Goal: Task Accomplishment & Management: Complete application form

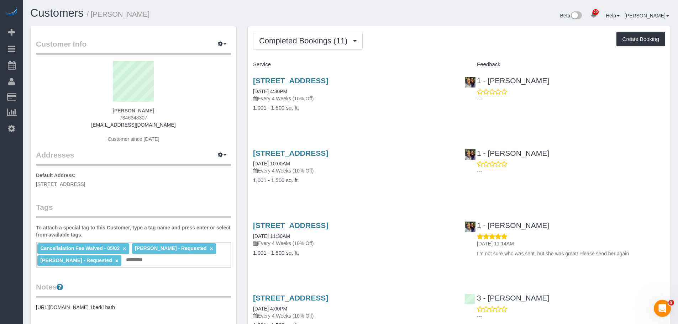
click at [319, 37] on span "Completed Bookings (11)" at bounding box center [305, 40] width 92 height 9
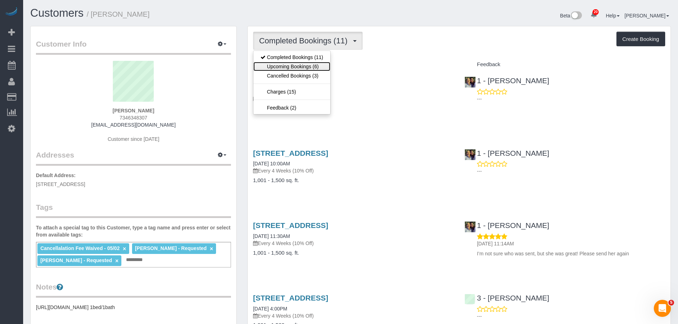
click at [313, 66] on link "Upcoming Bookings (6)" at bounding box center [291, 66] width 77 height 9
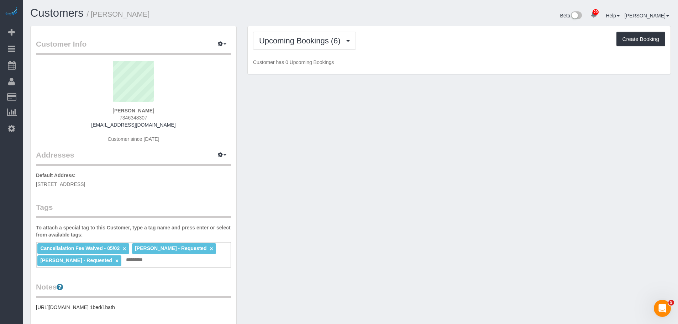
click at [447, 56] on div "Upcoming Bookings (6) Completed Bookings (11) Upcoming Bookings (6) Cancelled B…" at bounding box center [459, 50] width 423 height 48
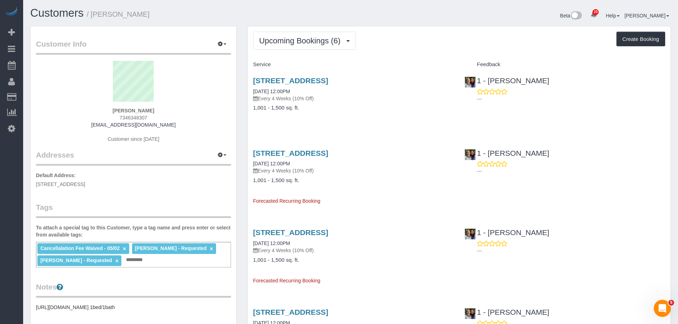
click at [424, 41] on div "Upcoming Bookings (6) Completed Bookings (11) Upcoming Bookings (6) Cancelled B…" at bounding box center [459, 41] width 412 height 18
click at [373, 127] on div "Service Feedback 35-22 32nd Street, Apt 1, Astoria, NY 11106 10/03/2025 12:00PM…" at bounding box center [459, 291] width 412 height 464
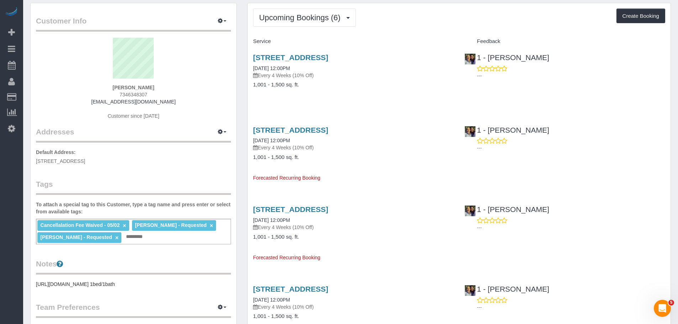
scroll to position [36, 0]
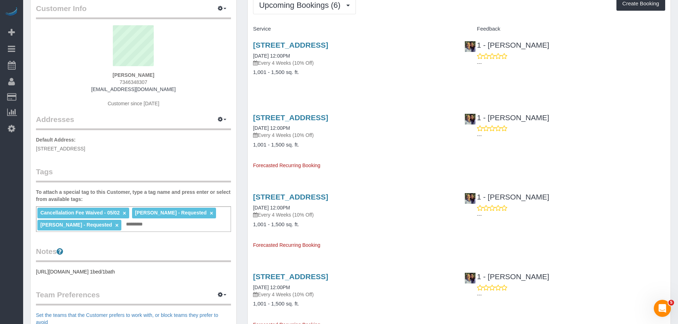
click at [389, 151] on div "35-22 32nd Street, Apt 1, Astoria, NY 11106 10/31/2025 12:00PM Every 4 Weeks (1…" at bounding box center [353, 138] width 211 height 62
click at [394, 85] on div "35-22 32nd Street, Apt 1, Astoria, NY 11106 10/03/2025 12:00PM Every 4 Weeks (1…" at bounding box center [353, 62] width 211 height 55
click at [335, 88] on div "35-22 32nd Street, Apt 1, Astoria, NY 11106 10/03/2025 12:00PM Every 4 Weeks (1…" at bounding box center [353, 62] width 211 height 55
drag, startPoint x: 248, startPoint y: 54, endPoint x: 301, endPoint y: 52, distance: 53.8
click at [301, 52] on div "35-22 32nd Street, Apt 1, Astoria, NY 11106 10/03/2025 12:00PM Every 4 Weeks (1…" at bounding box center [353, 62] width 211 height 55
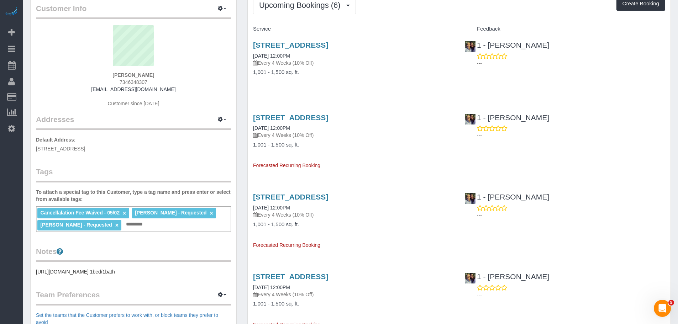
copy link "10/03/2025 12:00PM"
drag, startPoint x: 250, startPoint y: 127, endPoint x: 305, endPoint y: 132, distance: 54.9
click at [301, 131] on div "35-22 32nd Street, Apt 1, Astoria, NY 11106 10/31/2025 12:00PM Every 4 Weeks (1…" at bounding box center [353, 138] width 211 height 62
copy link "10/31/2025 12:00PM"
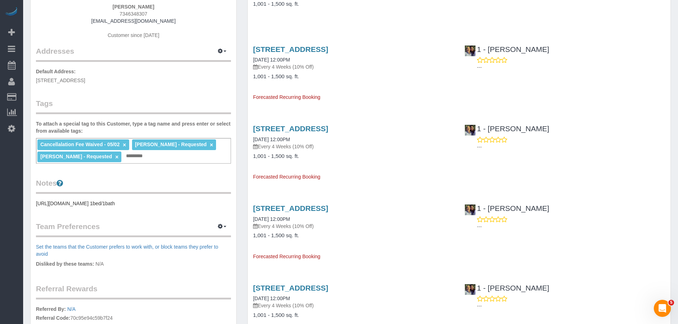
scroll to position [107, 0]
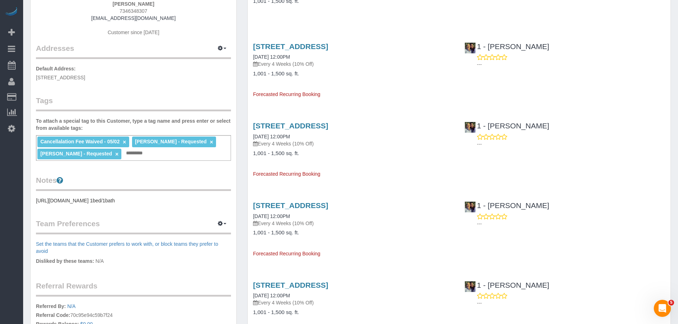
drag, startPoint x: 251, startPoint y: 138, endPoint x: 308, endPoint y: 138, distance: 57.3
click at [308, 138] on div "35-22 32nd Street, Apt 1, Astoria, NY 11106 11/28/2025 12:00PM Every 4 Weeks (1…" at bounding box center [353, 147] width 211 height 62
copy link "11/28/2025 12:00PM"
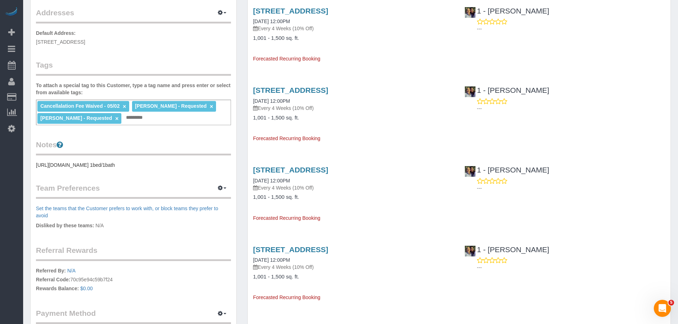
drag, startPoint x: 251, startPoint y: 180, endPoint x: 322, endPoint y: 180, distance: 70.4
click at [322, 180] on div "35-22 32nd Street, Apt 1, Astoria, NY 11106 12/26/2025 12:00PM Every 4 Weeks (1…" at bounding box center [353, 191] width 211 height 62
copy link "12/26/2025 12:00PM"
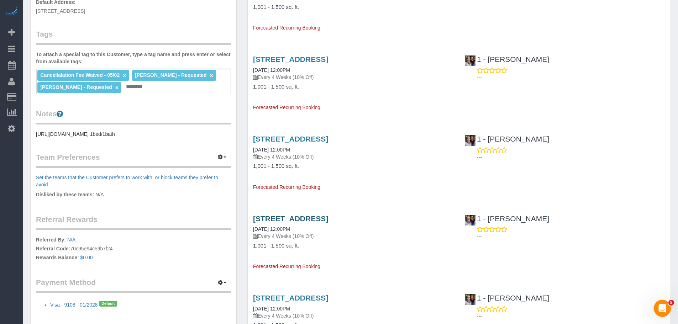
scroll to position [213, 0]
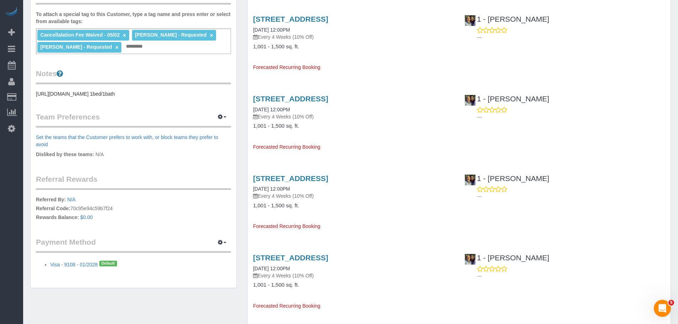
click at [315, 187] on div "35-22 32nd Street, Apt 1, Astoria, NY 11106 01/23/2026 12:00PM Every 4 Weeks (1…" at bounding box center [353, 199] width 211 height 62
copy link "01/23/2026 12:00PM"
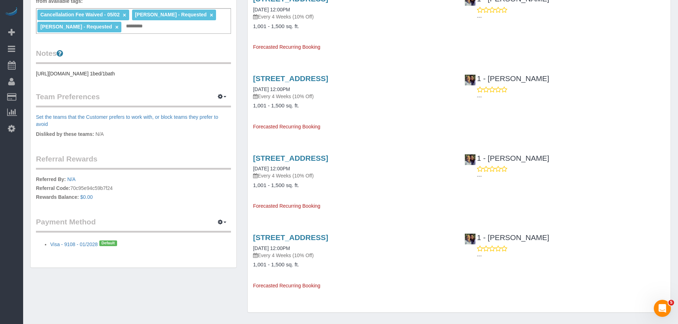
scroll to position [254, 0]
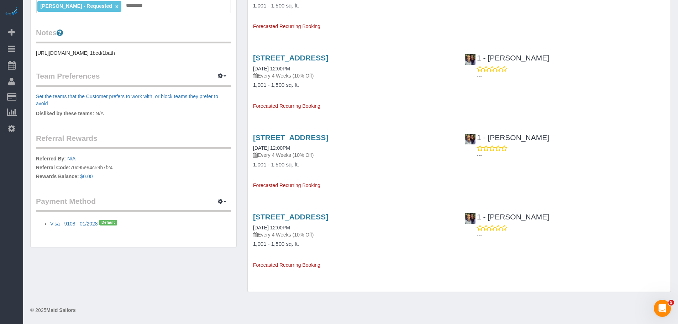
drag, startPoint x: 251, startPoint y: 228, endPoint x: 311, endPoint y: 229, distance: 60.1
click at [311, 229] on div "35-22 32nd Street, Apt 1, Astoria, NY 11106 02/20/2026 12:00PM Every 4 Weeks (1…" at bounding box center [353, 238] width 211 height 62
copy link "02/20/2026 12:00PM"
click at [42, 35] on span "Add Booking" at bounding box center [67, 32] width 89 height 16
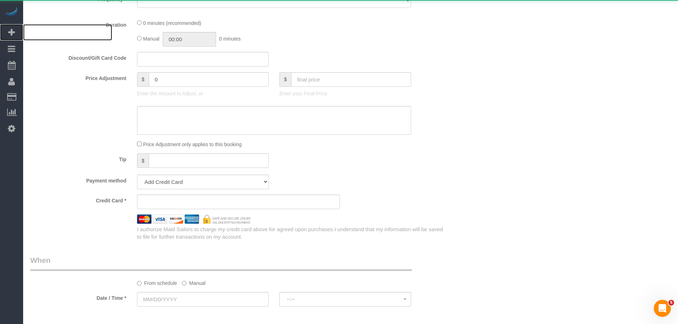
select select "number:89"
select select "number:90"
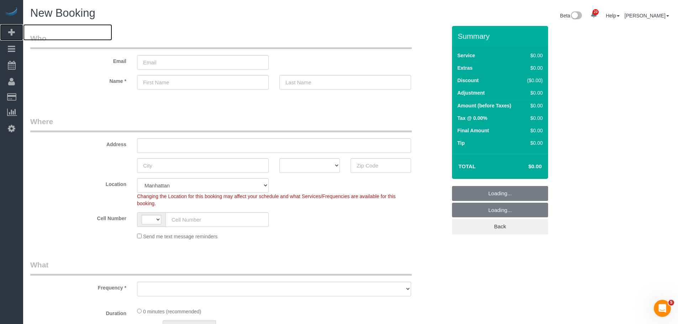
select select "string:US"
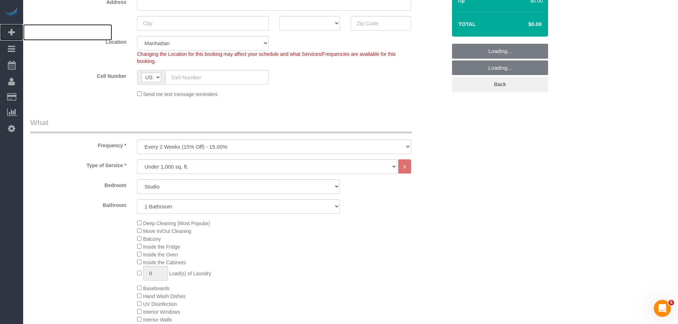
scroll to position [249, 0]
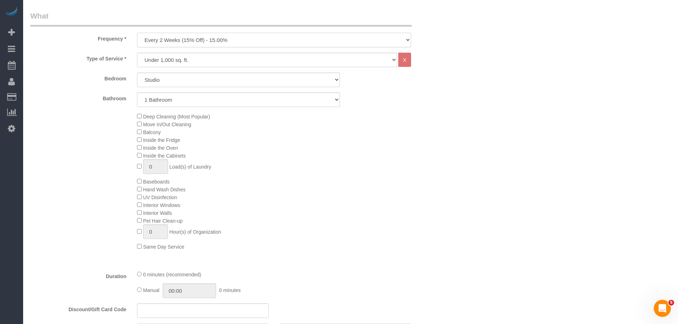
click at [232, 46] on select "One Time Weekly (20% Off) - 20.00% Every 2 Weeks (15% Off) - 15.00% Every 4 Wee…" at bounding box center [274, 40] width 274 height 15
select select "object:3262"
click at [137, 33] on select "One Time Weekly (20% Off) - 20.00% Every 2 Weeks (15% Off) - 15.00% Every 4 Wee…" at bounding box center [274, 40] width 274 height 15
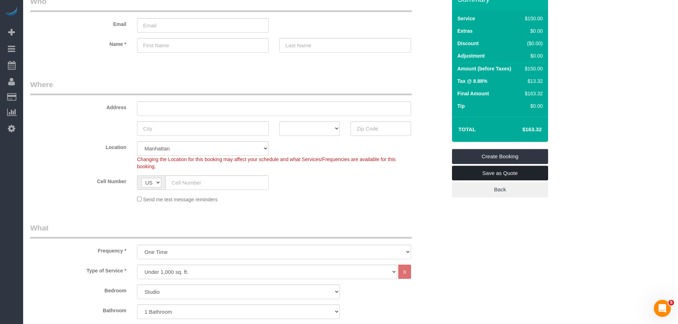
scroll to position [0, 0]
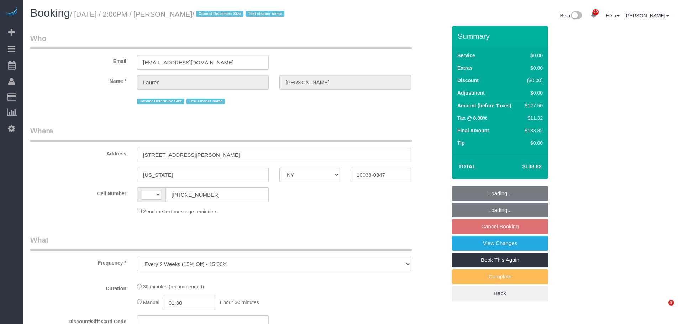
select select "NY"
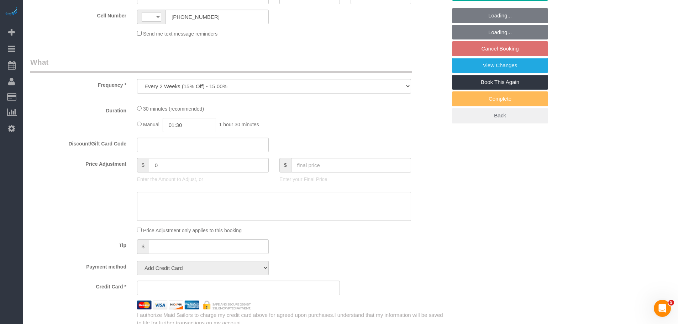
select select "string:stripe-pm_1REMk24VGloSiKo7t1T9C341"
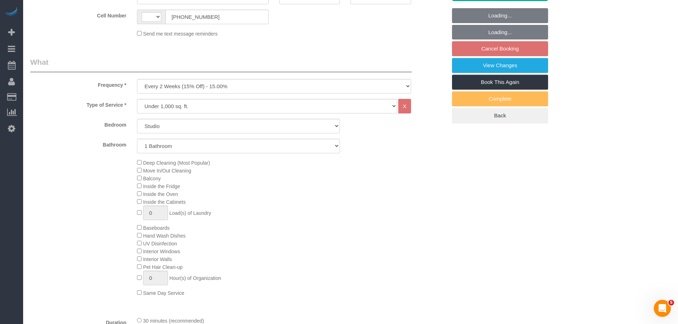
scroll to position [370, 0]
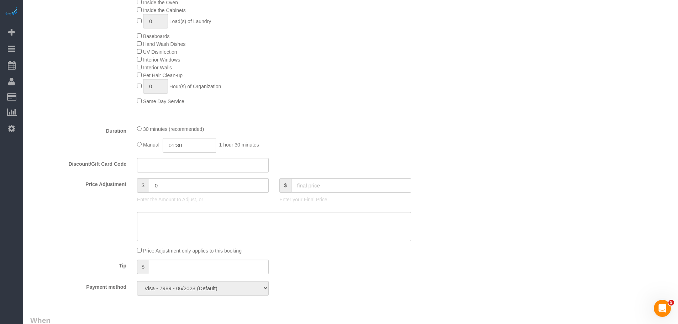
select select "string:[GEOGRAPHIC_DATA]"
select select "number:89"
select select "number:90"
select select "number:15"
select select "number:5"
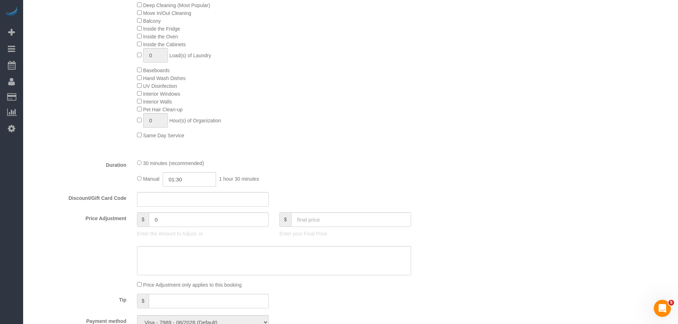
select select "object:1506"
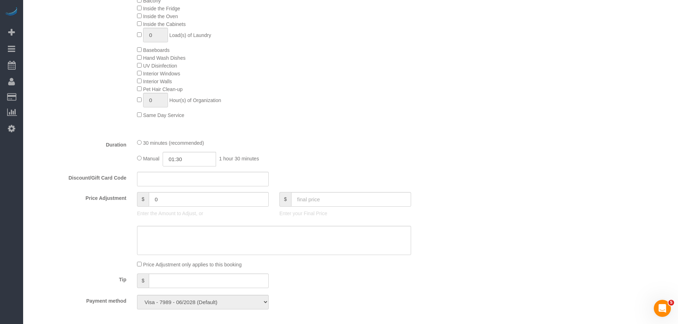
select select "spot7"
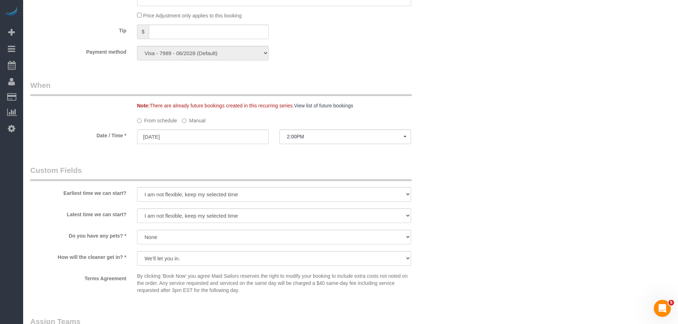
scroll to position [710, 0]
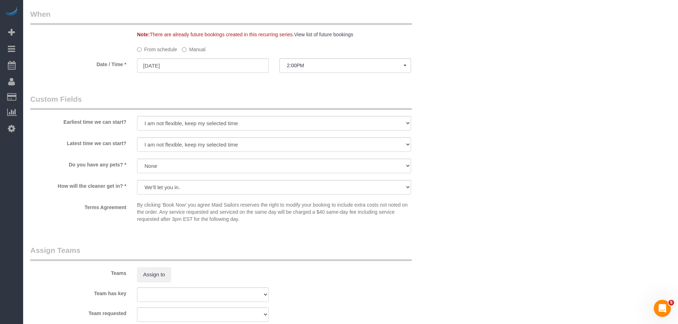
click at [194, 52] on label "Manual" at bounding box center [193, 48] width 23 height 10
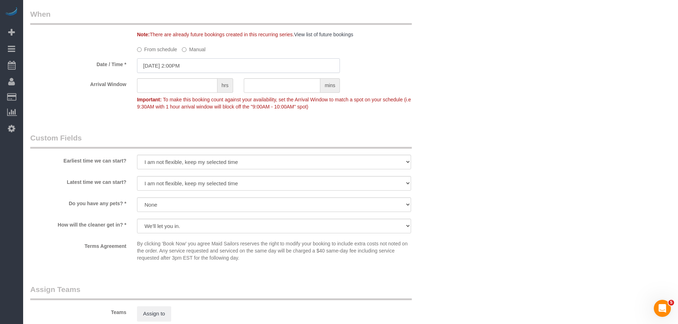
click at [194, 67] on input "09/19/2025 2:00PM" at bounding box center [238, 65] width 203 height 15
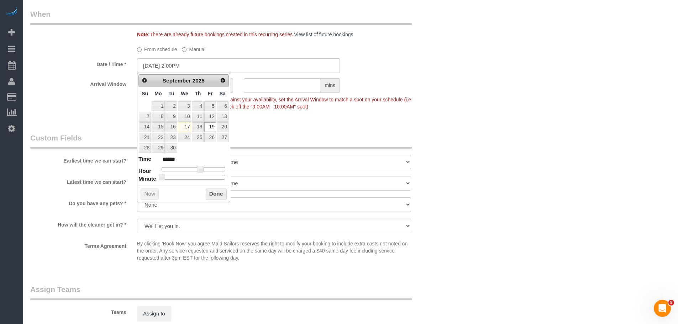
type input "09/19/2025 2:30PM"
type input "******"
click at [198, 177] on div at bounding box center [193, 177] width 64 height 4
drag, startPoint x: 224, startPoint y: 195, endPoint x: 232, endPoint y: 192, distance: 8.6
click at [224, 195] on button "Done" at bounding box center [216, 194] width 21 height 11
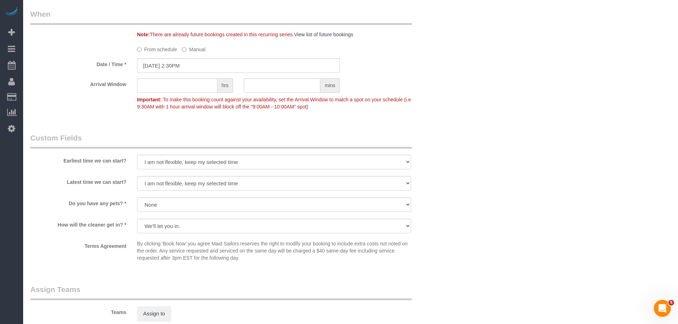
click at [219, 63] on input "09/19/2025 2:30PM" at bounding box center [238, 65] width 203 height 15
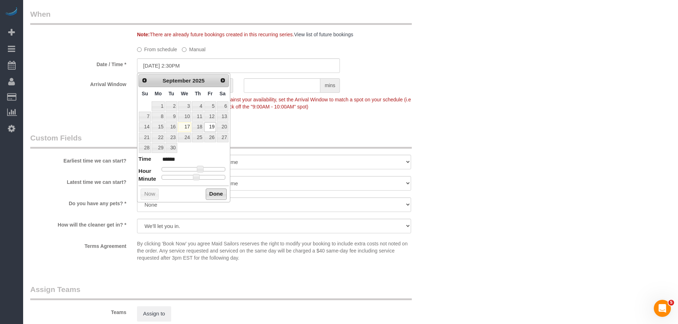
drag, startPoint x: 215, startPoint y: 194, endPoint x: 232, endPoint y: 189, distance: 17.4
click at [215, 194] on button "Done" at bounding box center [216, 194] width 21 height 11
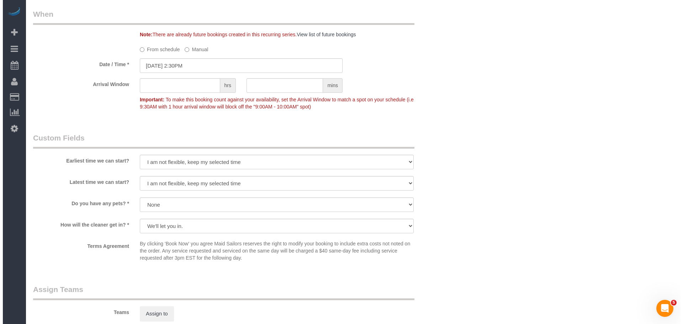
scroll to position [852, 0]
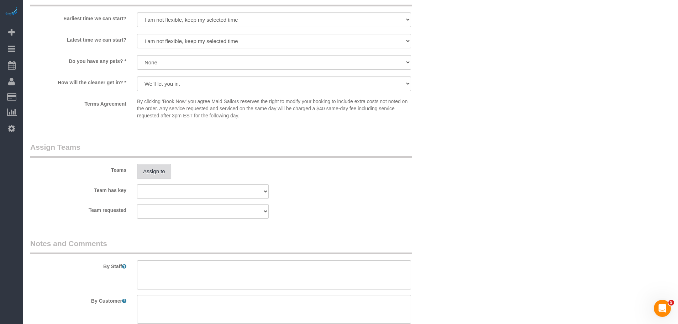
click at [165, 171] on button "Assign to" at bounding box center [154, 171] width 34 height 15
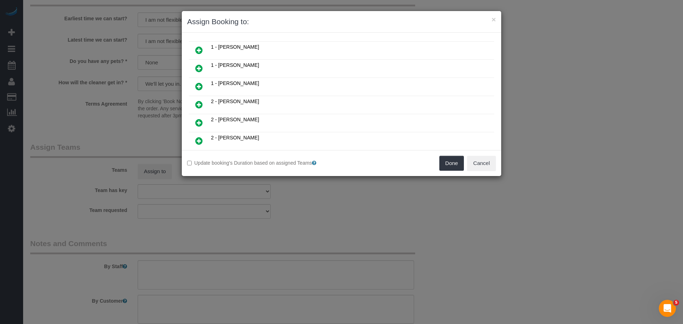
scroll to position [249, 0]
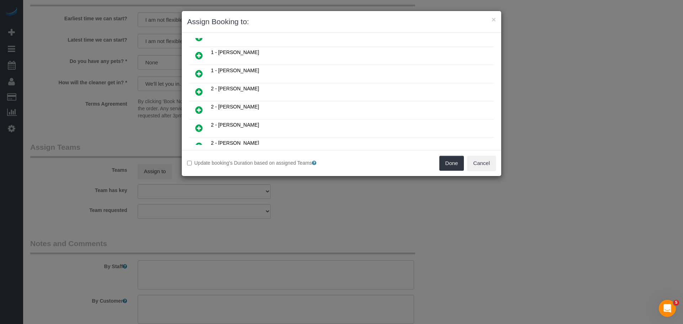
click at [197, 88] on icon at bounding box center [198, 92] width 7 height 9
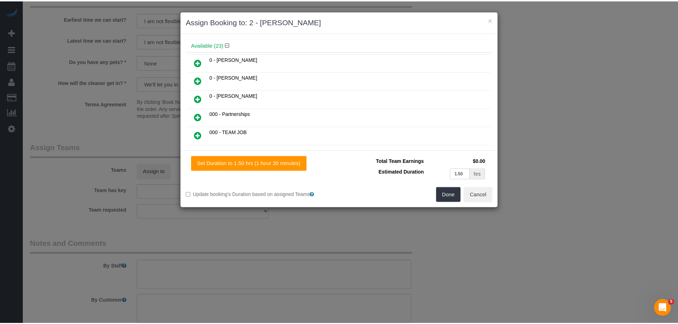
scroll to position [0, 0]
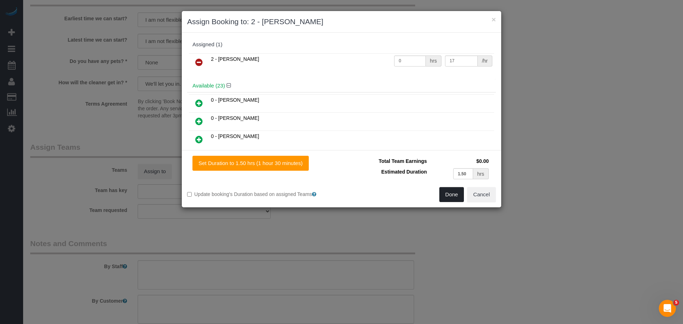
click at [445, 195] on button "Done" at bounding box center [451, 194] width 25 height 15
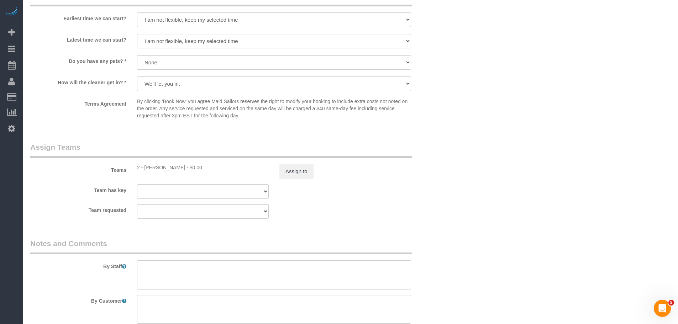
drag, startPoint x: 464, startPoint y: 165, endPoint x: 463, endPoint y: 183, distance: 17.8
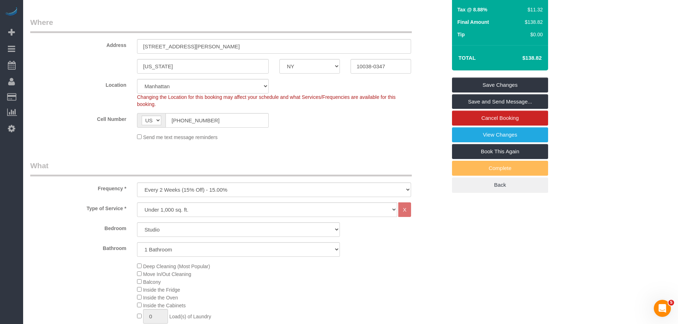
scroll to position [36, 0]
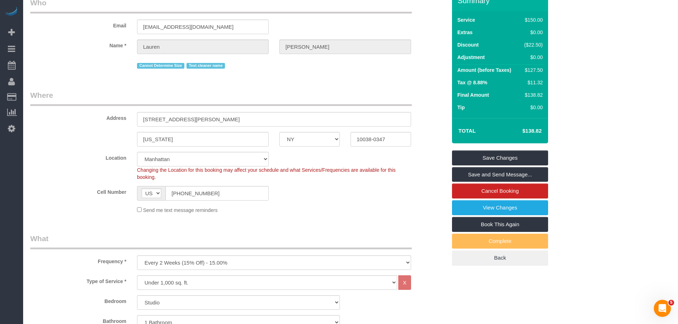
drag, startPoint x: 490, startPoint y: 174, endPoint x: 472, endPoint y: 176, distance: 18.4
click at [490, 174] on link "Save and Send Message..." at bounding box center [500, 174] width 96 height 15
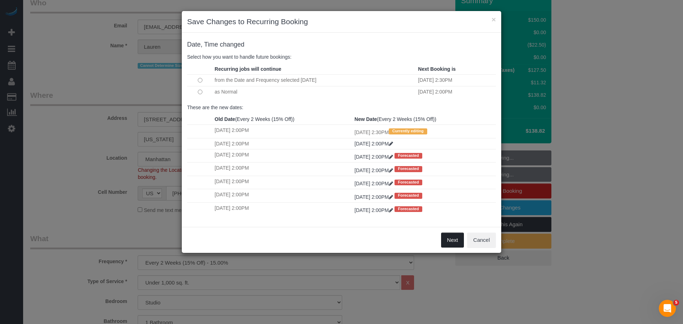
click at [451, 239] on button "Next" at bounding box center [452, 240] width 23 height 15
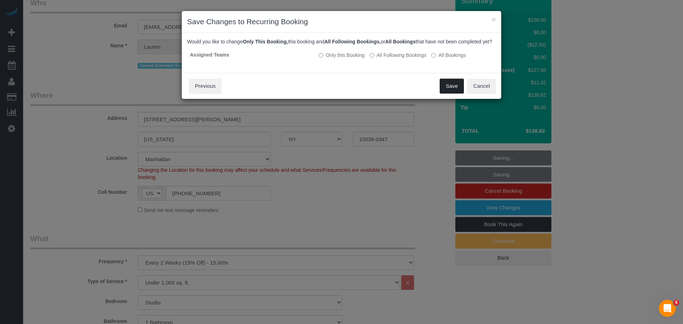
click at [455, 94] on button "Save" at bounding box center [452, 86] width 24 height 15
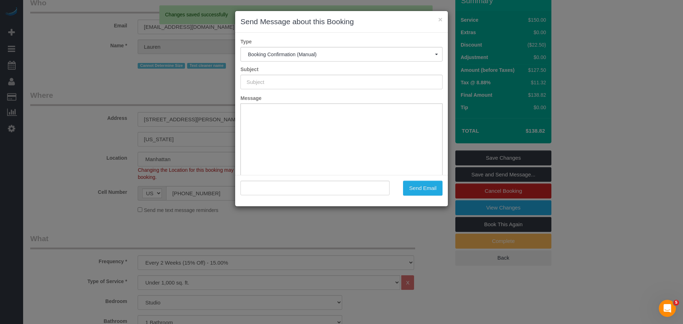
type input "Cleaning Confirmed for 09/19/2025 at 2:30pm"
type input ""Lauren Dana" <laurendana1@gmail.com>"
click at [183, 85] on div "× Send Message about this Booking Type Booking Confirmation (Manual) Booking Co…" at bounding box center [341, 162] width 683 height 324
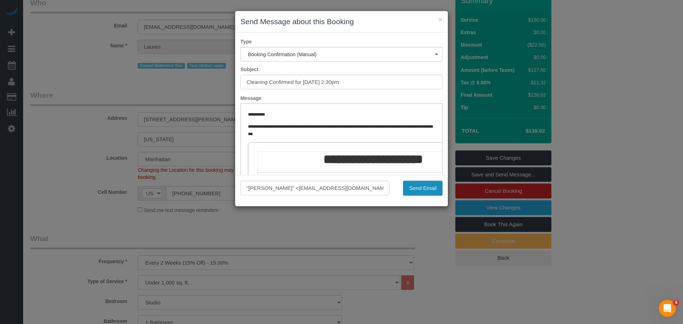
click at [422, 187] on button "Send Email" at bounding box center [422, 188] width 39 height 15
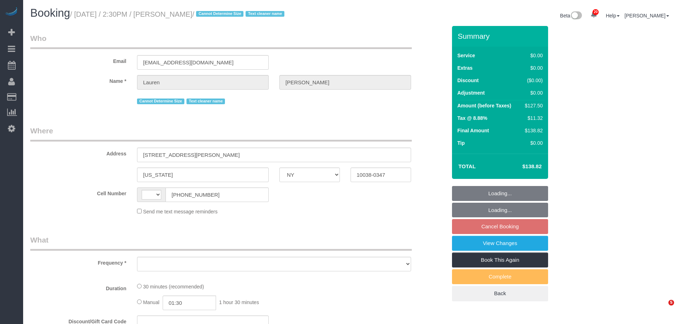
select select "NY"
select select "string:US"
select select "object:808"
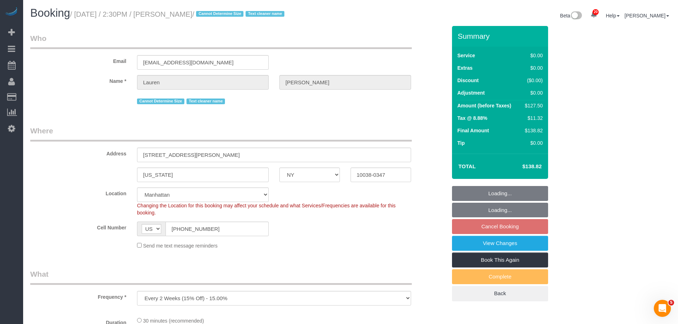
select select "number:89"
select select "number:90"
select select "number:15"
select select "number:5"
select select "object:1075"
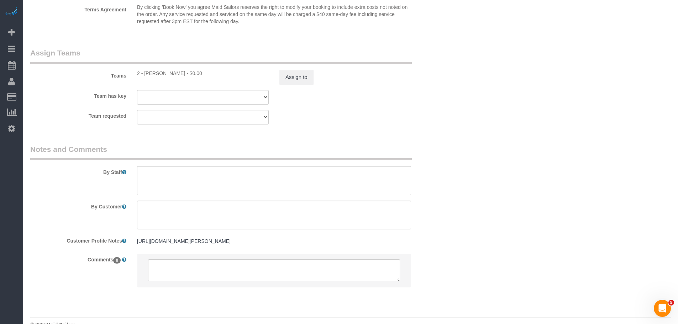
scroll to position [968, 0]
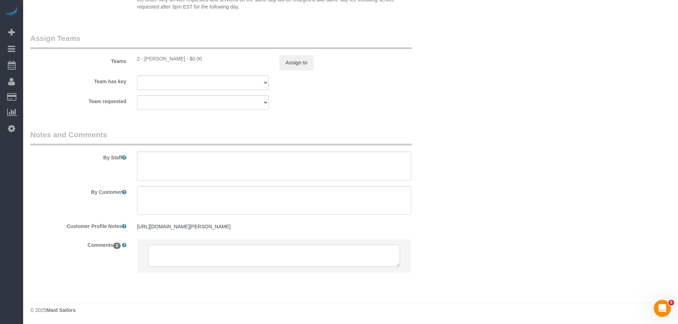
drag, startPoint x: 175, startPoint y: 247, endPoint x: 186, endPoint y: 252, distance: 12.1
click at [175, 247] on textarea at bounding box center [274, 256] width 252 height 22
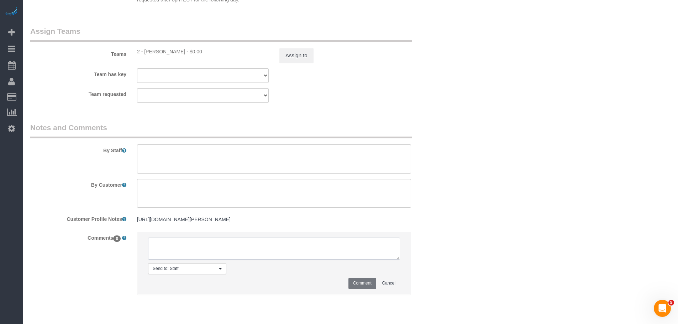
paste textarea "The earliest time is 1pm and the latest is 6pm I won't be home after 1pm so it'…"
type textarea "The earliest time is 1pm and the latest is 6pm I won't be home after 1pm so it'…"
click at [357, 289] on button "Comment" at bounding box center [362, 283] width 28 height 11
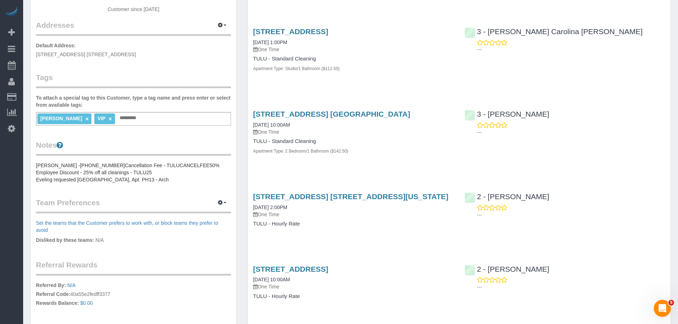
scroll to position [142, 0]
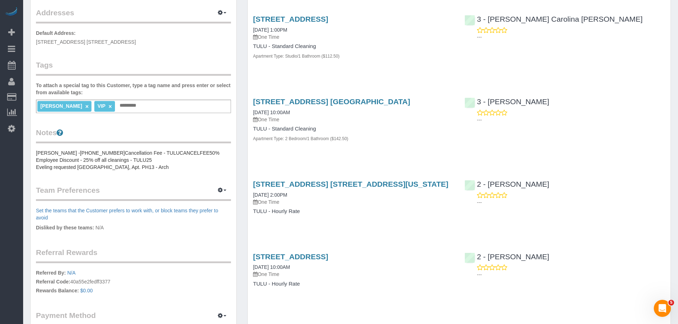
click at [396, 150] on div "[STREET_ADDRESS] [GEOGRAPHIC_DATA] [DATE] 10:00AM One Time TULU - Standard Clea…" at bounding box center [353, 123] width 211 height 65
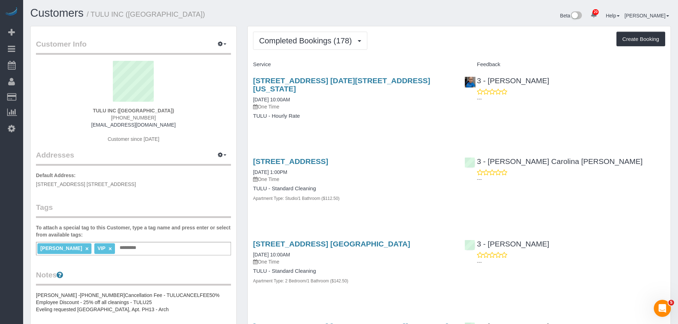
scroll to position [237, 0]
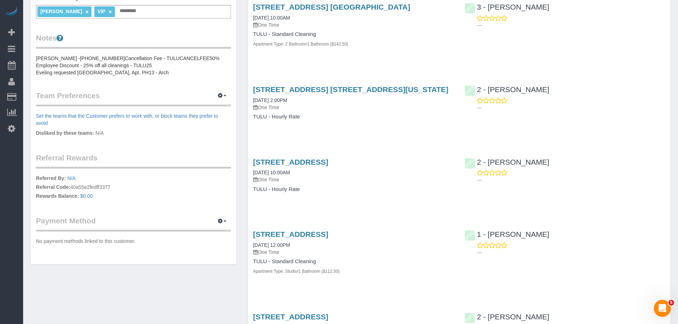
click at [371, 198] on div "260 Gold Street, Apt. 421, Brooklyn, NY 11201 08/04/2025 10:00AM One Time TULU …" at bounding box center [353, 179] width 211 height 55
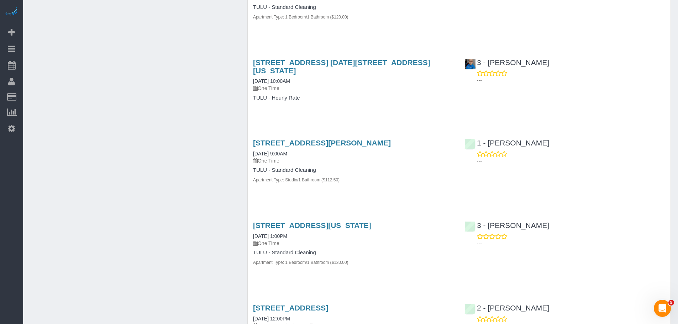
scroll to position [1802, 0]
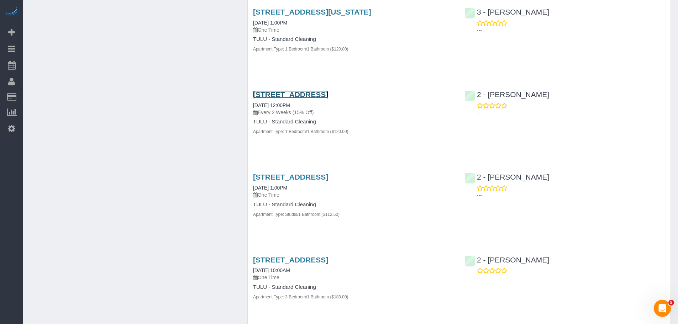
click at [317, 90] on link "260 Gold Street, Apt. 715, Brooklyn, NY 11201" at bounding box center [290, 94] width 75 height 8
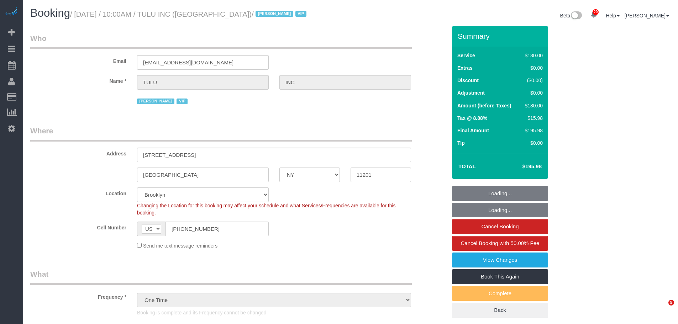
select select "NY"
select select "180"
select select "spot1"
select select "number:89"
select select "number:90"
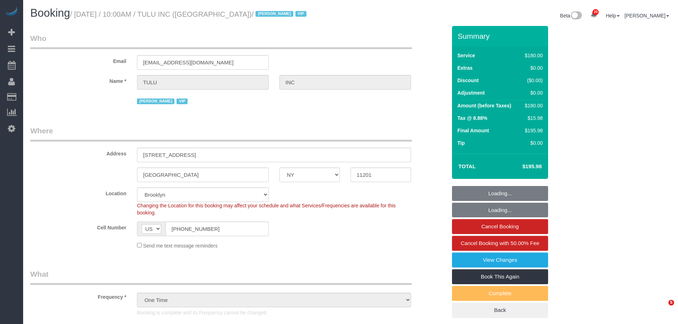
select select "number:15"
select select "number:5"
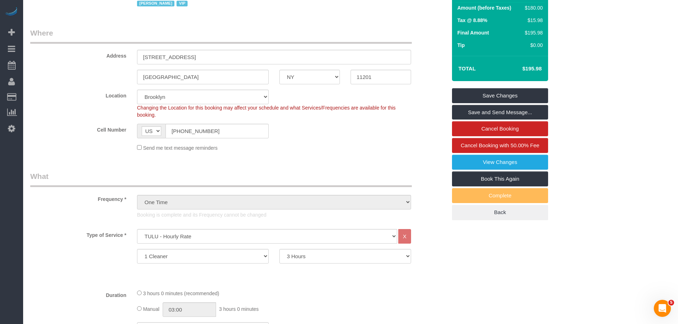
scroll to position [36, 0]
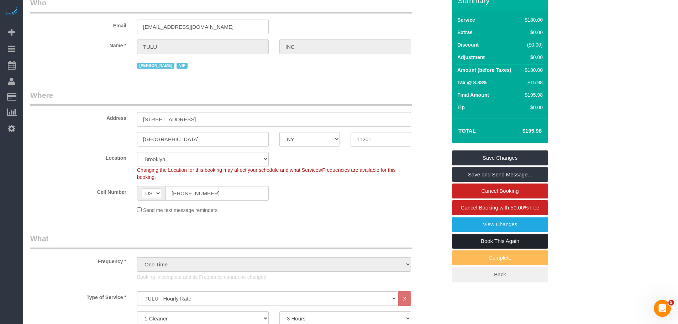
click at [503, 241] on link "Book This Again" at bounding box center [500, 241] width 96 height 15
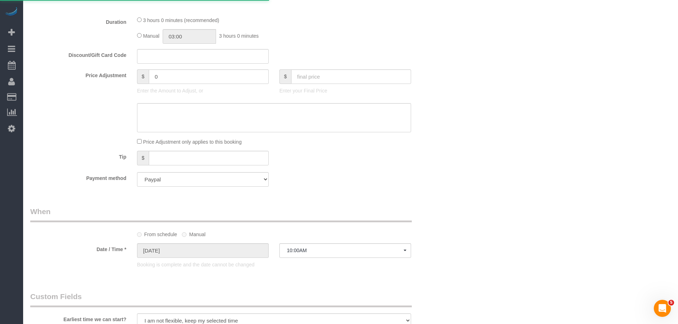
scroll to position [498, 0]
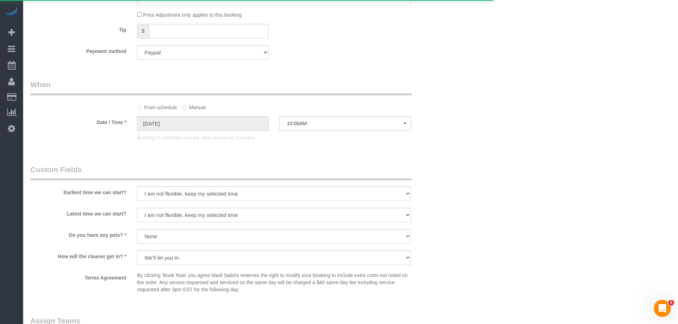
select select "NY"
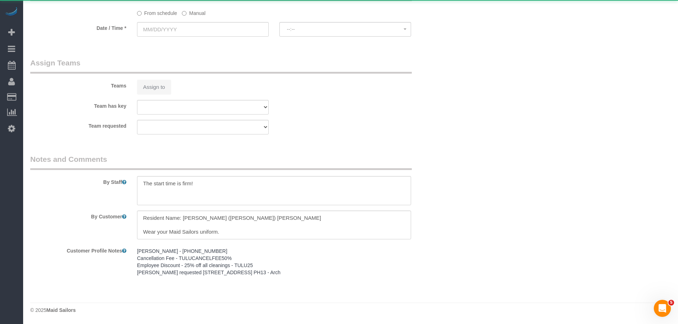
select select "string:stripe"
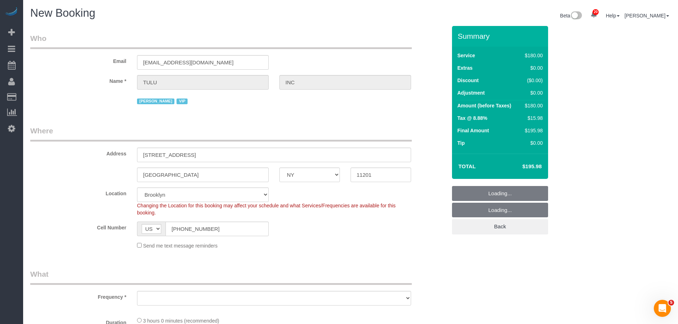
select select "object:2665"
select select "number:89"
select select "number:90"
select select "number:15"
select select "number:5"
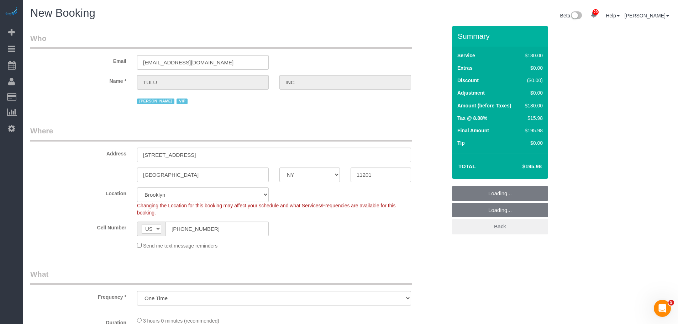
select select "object:2736"
select select "180"
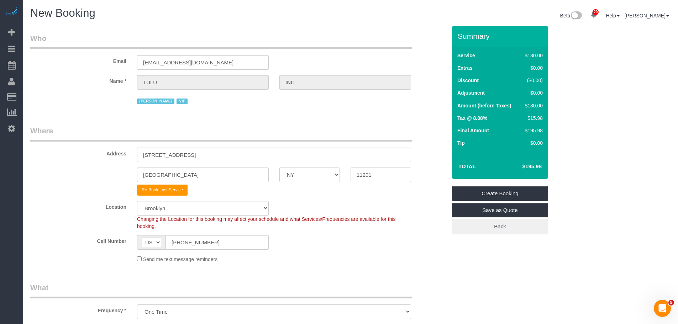
select select "object:2745"
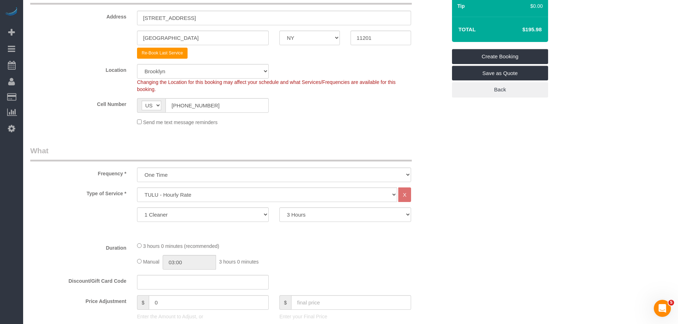
scroll to position [213, 0]
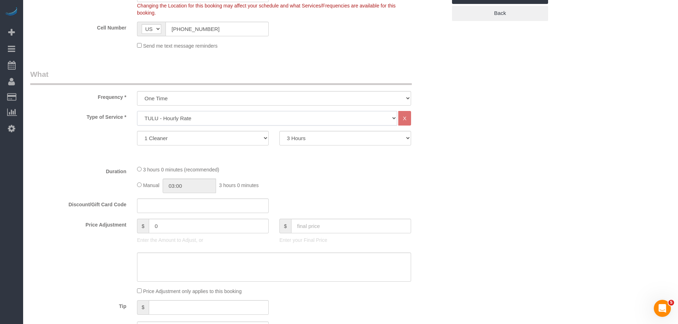
drag, startPoint x: 242, startPoint y: 115, endPoint x: 243, endPoint y: 123, distance: 8.2
click at [243, 115] on select "Under 1,000 sq. ft. 1,001 - 1,500 sq. ft. 1,500+ sq. ft. Custom Cleaning Office…" at bounding box center [267, 118] width 260 height 15
select select "216"
click at [137, 111] on select "Under 1,000 sq. ft. 1,001 - 1,500 sq. ft. 1,500+ sq. ft. Custom Cleaning Office…" at bounding box center [267, 118] width 260 height 15
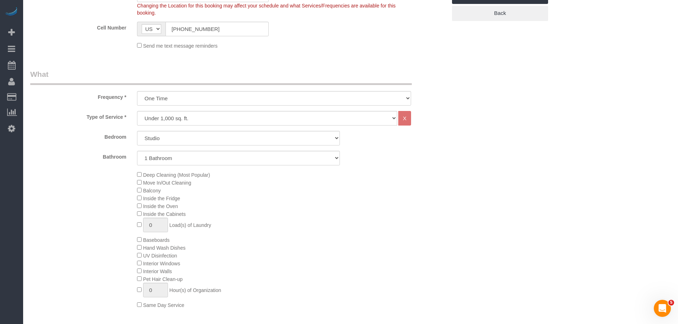
drag, startPoint x: 452, startPoint y: 169, endPoint x: 449, endPoint y: 174, distance: 6.4
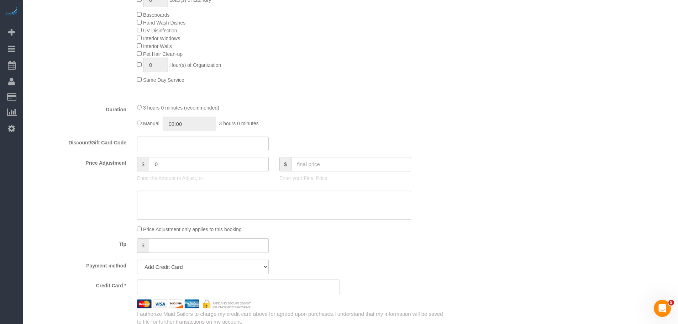
scroll to position [498, 0]
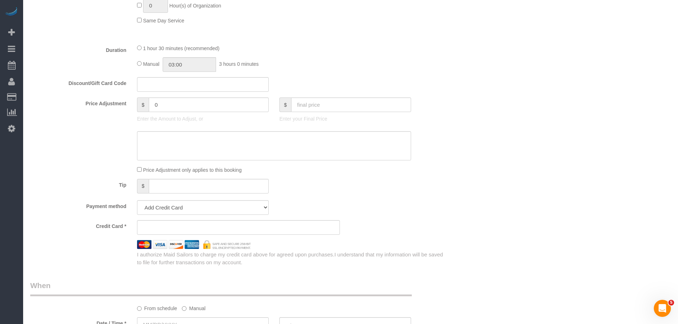
click at [377, 62] on div "Manual 03:00 3 hours 0 minutes" at bounding box center [274, 64] width 274 height 15
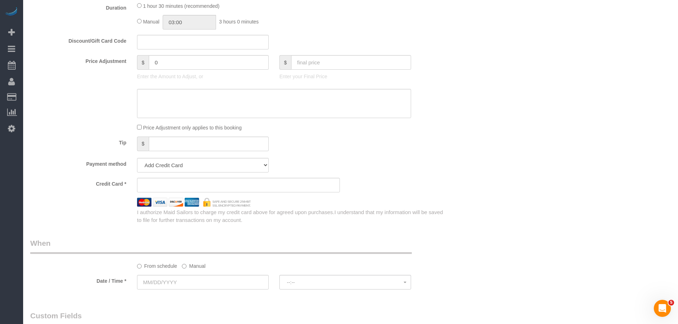
scroll to position [605, 0]
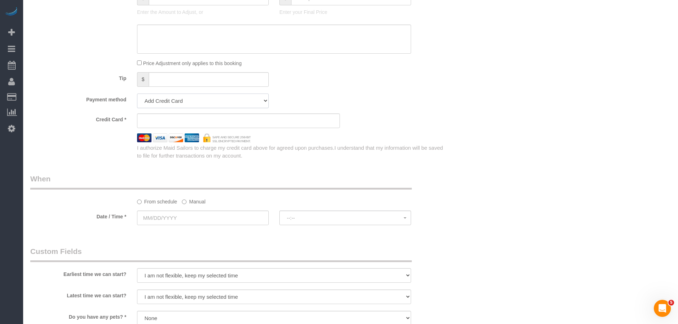
click at [214, 99] on select "Add Credit Card Cash Check Paypal" at bounding box center [203, 101] width 132 height 15
click at [137, 94] on select "Add Credit Card Cash Check Paypal" at bounding box center [203, 101] width 132 height 15
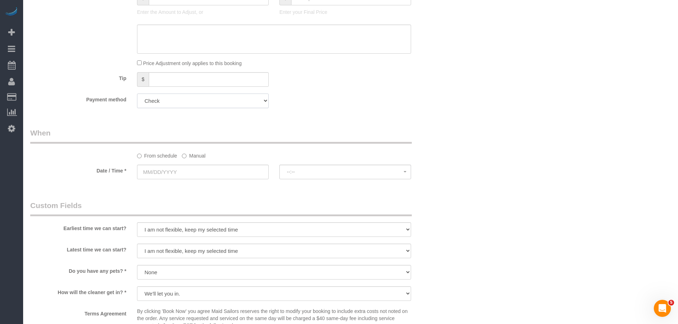
drag, startPoint x: 231, startPoint y: 100, endPoint x: 229, endPoint y: 108, distance: 8.1
click at [231, 100] on select "Add Credit Card Cash Check Paypal" at bounding box center [203, 101] width 132 height 15
select select "string:paypal"
click at [137, 94] on select "Add Credit Card Cash Check Paypal" at bounding box center [203, 101] width 132 height 15
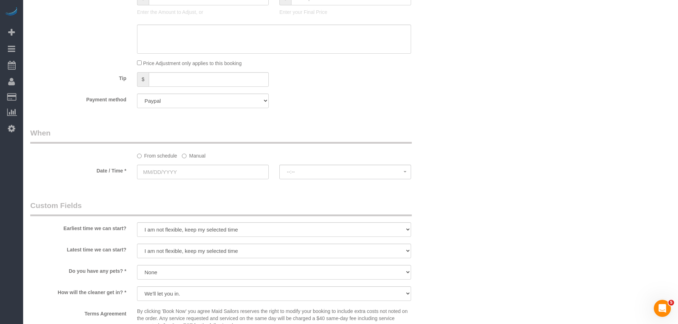
click at [193, 160] on sui-booking-spot "From schedule Manual Date / Time * --:-- --:--" at bounding box center [238, 154] width 416 height 53
click at [192, 156] on label "Manual" at bounding box center [193, 155] width 23 height 10
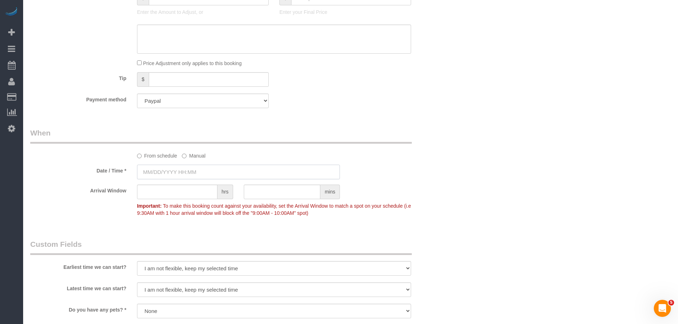
click at [190, 169] on input "text" at bounding box center [238, 172] width 203 height 15
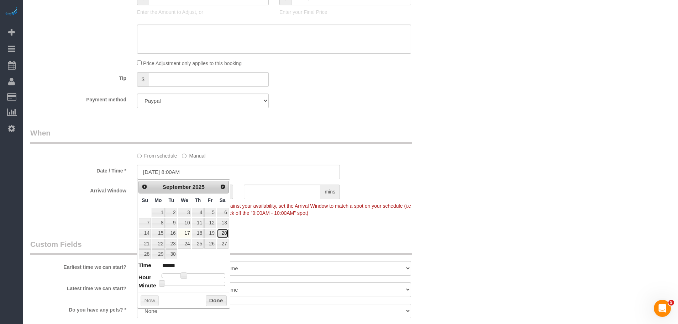
click at [224, 234] on link "20" at bounding box center [223, 234] width 12 height 10
click at [184, 273] on span at bounding box center [183, 275] width 6 height 6
type input "[DATE] 9:00AM"
type input "******"
type input "[DATE] 10:00AM"
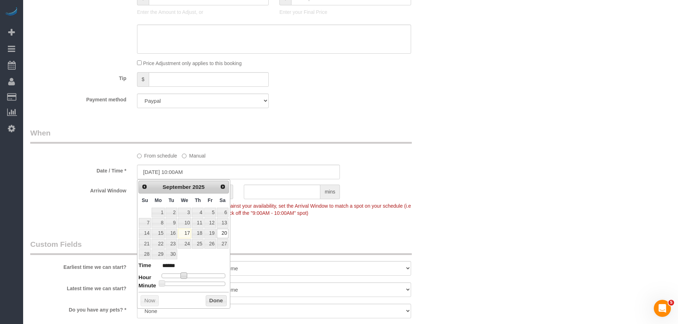
type input "*******"
click at [216, 298] on button "Done" at bounding box center [216, 300] width 21 height 11
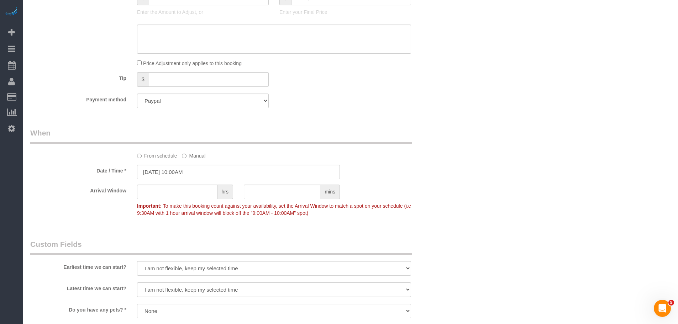
click at [429, 137] on div "From schedule Manual" at bounding box center [238, 144] width 427 height 32
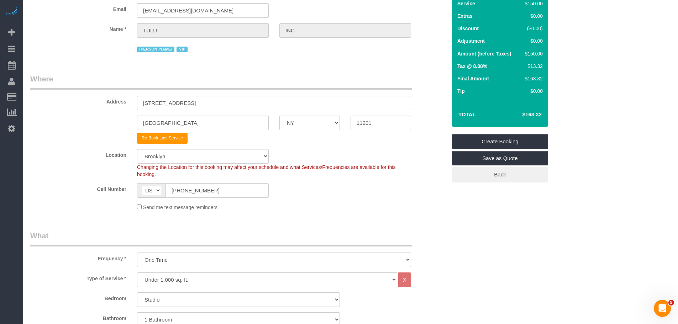
scroll to position [36, 0]
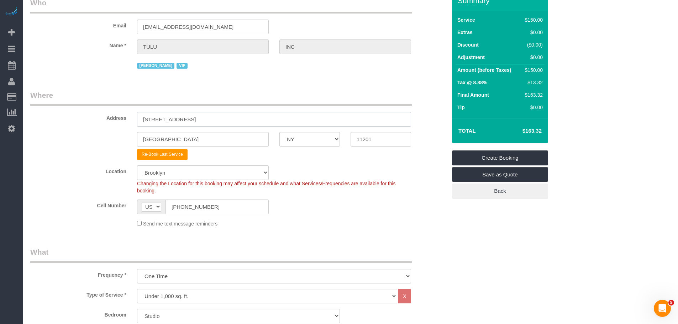
click at [210, 114] on input "260 Gold Street, Apt. 421" at bounding box center [274, 119] width 274 height 15
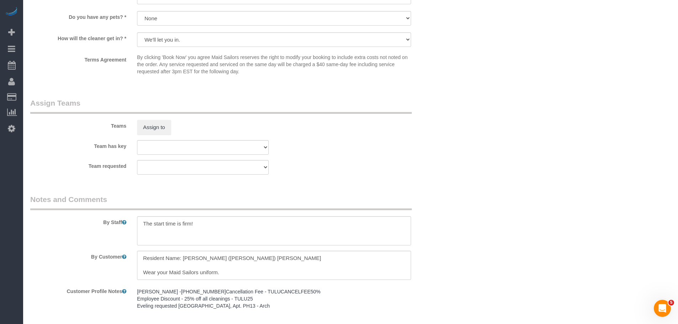
scroll to position [938, 0]
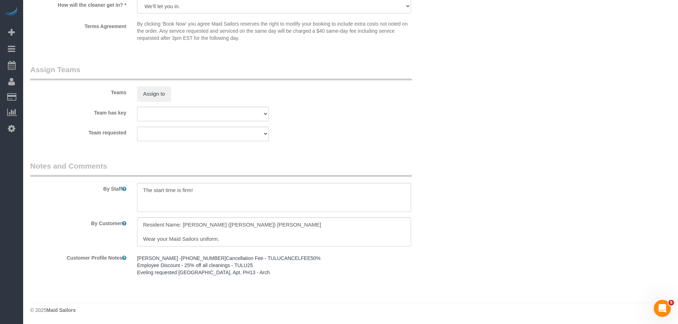
type input "[STREET_ADDRESS]"
click at [176, 230] on textarea at bounding box center [274, 231] width 274 height 29
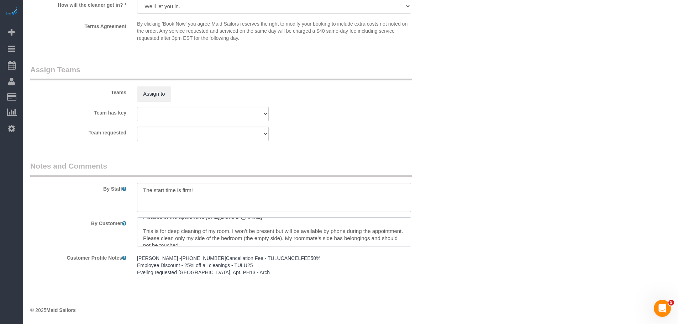
scroll to position [36, 0]
click at [446, 107] on div "Team has key 000- Donna Mercado 000 - Partnerships 000 - TEAM JOB 0 - Christoph…" at bounding box center [238, 114] width 427 height 15
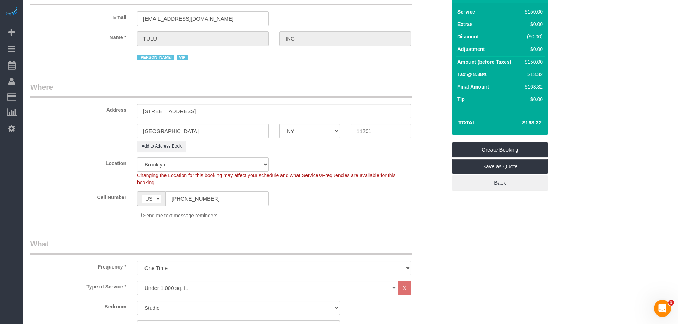
scroll to position [0, 0]
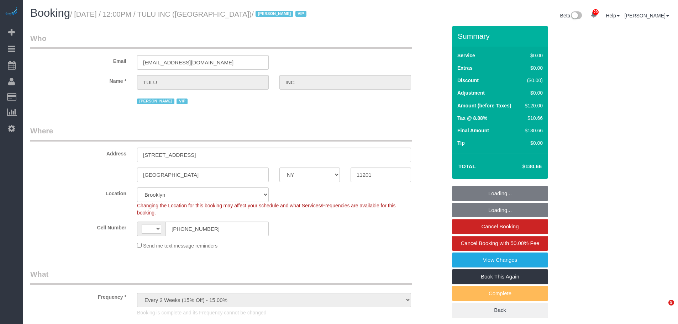
select select "NY"
select select "number:89"
select select "number:90"
select select "number:15"
select select "number:5"
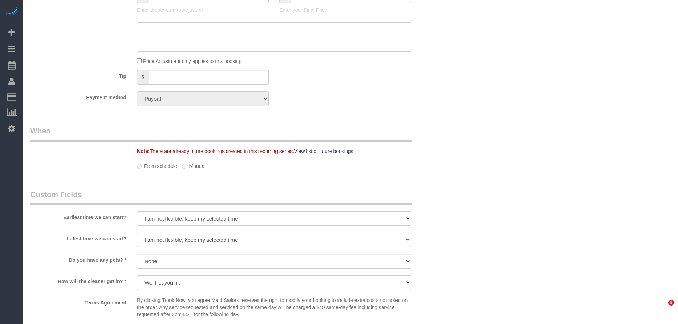
select select "object:1374"
select select "string:[GEOGRAPHIC_DATA]"
select select "spot1"
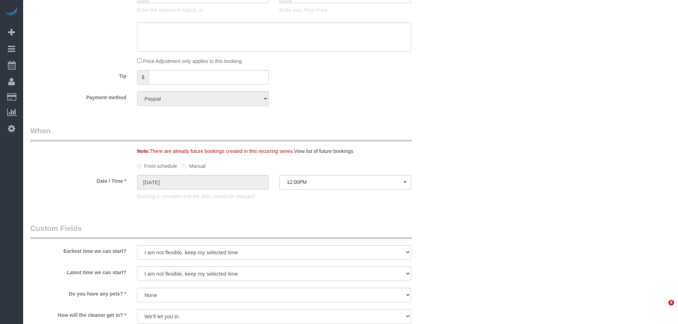
select select "1"
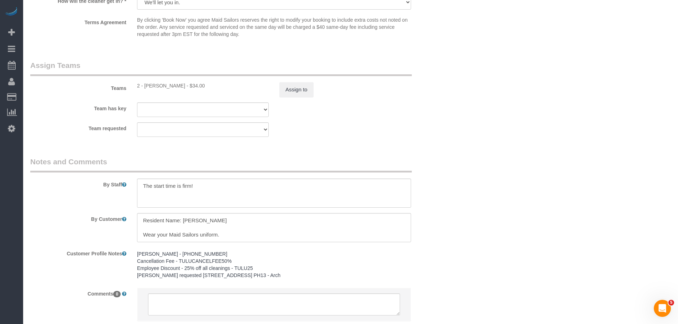
scroll to position [929, 0]
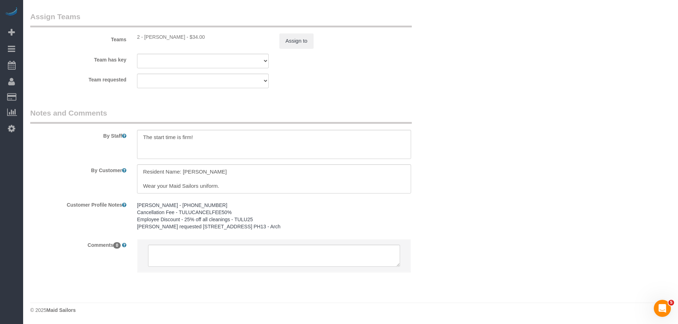
select select "1"
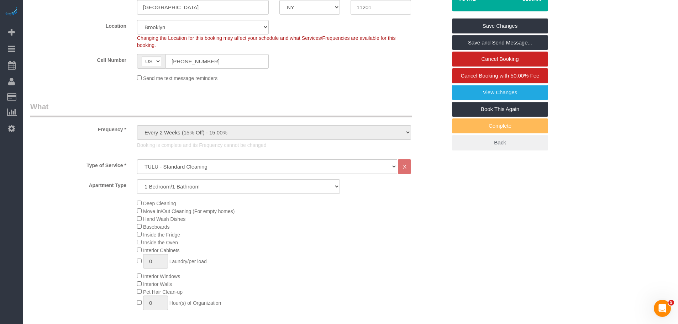
scroll to position [111, 0]
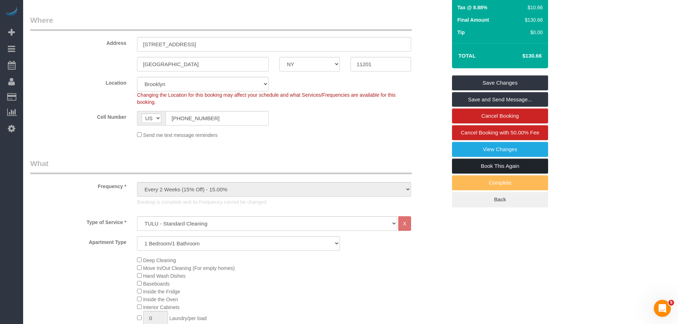
click at [497, 169] on link "Book This Again" at bounding box center [500, 166] width 96 height 15
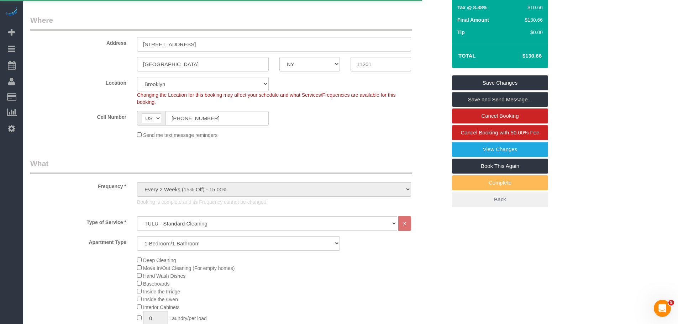
select select "NY"
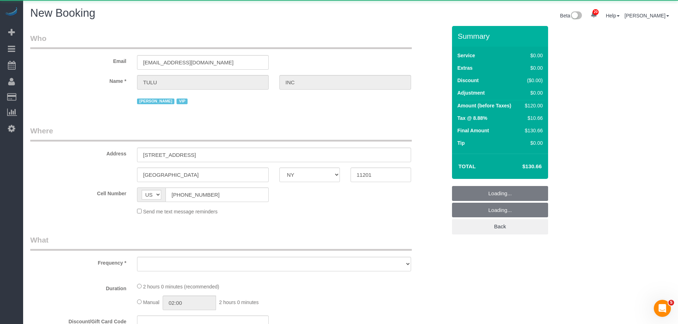
select select "number:89"
select select "number:90"
select select "number:15"
select select "number:5"
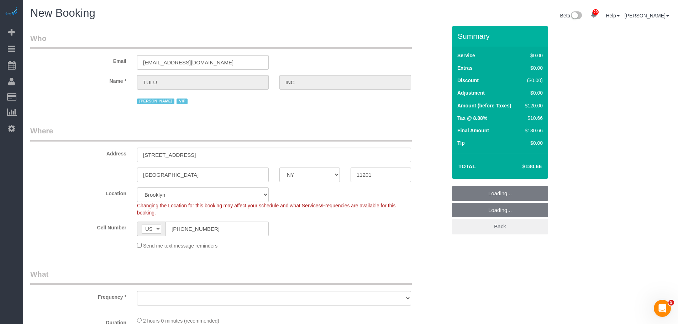
select select "object:2713"
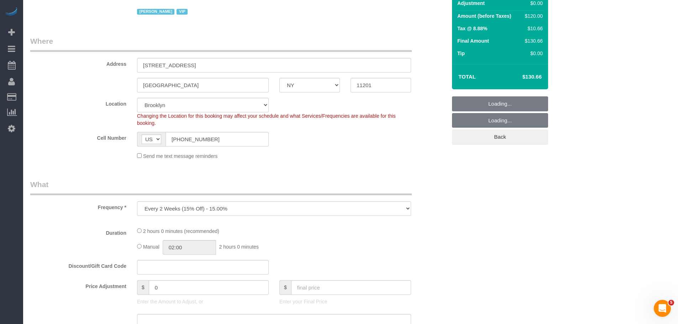
select select "1"
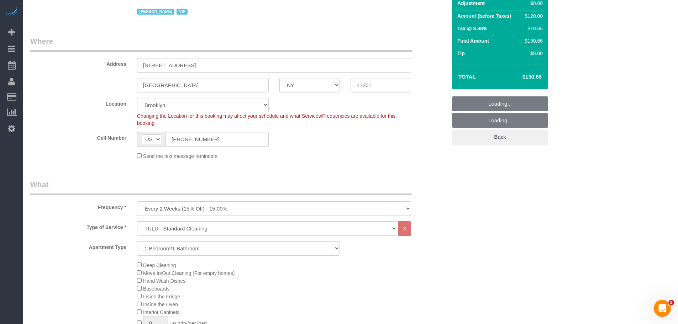
scroll to position [142, 0]
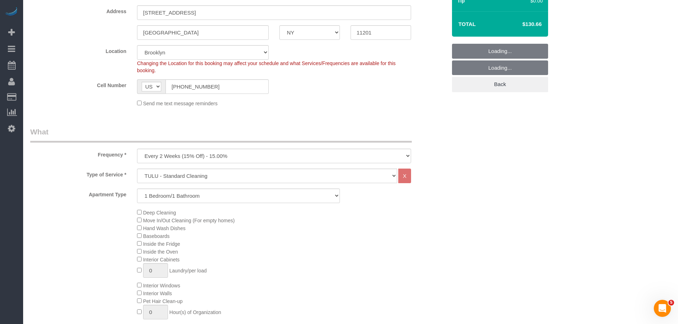
select select "object:2802"
select select "1"
drag, startPoint x: 195, startPoint y: 156, endPoint x: 194, endPoint y: 162, distance: 6.1
click at [195, 156] on select "One Time Weekly (20% Off) - 20.00% Every 2 Weeks (15% Off) - 15.00% Every 4 Wee…" at bounding box center [274, 156] width 274 height 15
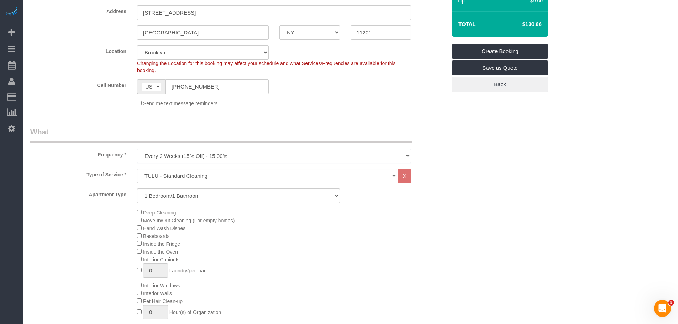
select select "object:2834"
click at [137, 149] on select "One Time Weekly (20% Off) - 20.00% Every 2 Weeks (15% Off) - 15.00% Every 4 Wee…" at bounding box center [274, 156] width 274 height 15
select select "1"
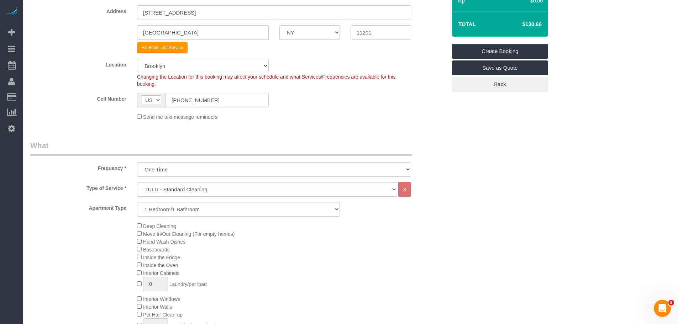
click at [321, 117] on div "Send me text message reminders" at bounding box center [274, 117] width 285 height 8
click at [200, 170] on select "One Time Weekly (20% Off) - 20.00% Every 2 Weeks (15% Off) - 15.00% Every 4 Wee…" at bounding box center [274, 169] width 274 height 15
select select "object:2833"
click at [137, 162] on select "One Time Weekly (20% Off) - 20.00% Every 2 Weeks (15% Off) - 15.00% Every 4 Wee…" at bounding box center [274, 169] width 274 height 15
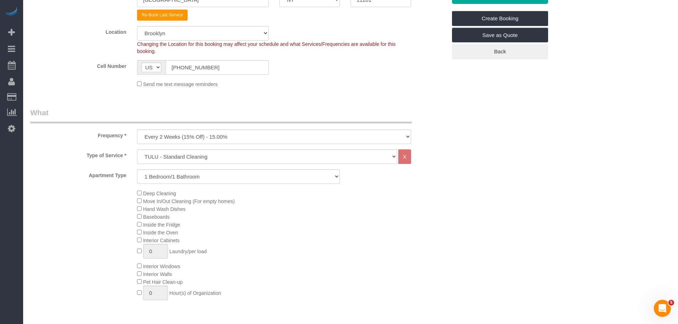
scroll to position [178, 0]
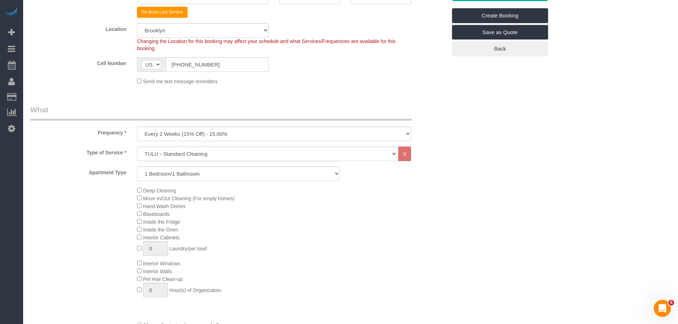
click at [243, 155] on select "Under 1,000 sq. ft. 1,001 - 1,500 sq. ft. 1,500+ sq. ft. Custom Cleaning Office…" at bounding box center [267, 154] width 260 height 15
click at [245, 167] on select "Studio/1 Bathroom 1 Bedroom/1 Bathroom 1 Bedroom/2 Bathroom 2 Bedroom/1 Bathroo…" at bounding box center [238, 173] width 203 height 15
select select "0"
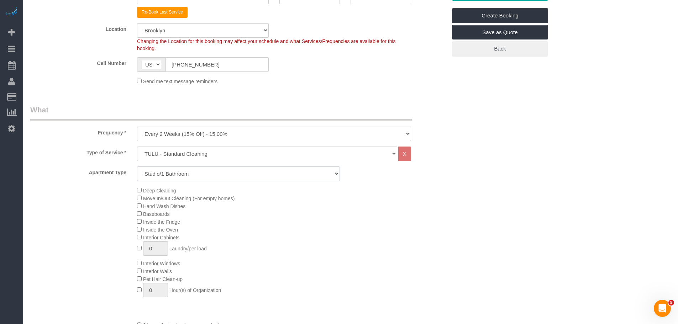
click at [137, 166] on select "Studio/1 Bathroom 1 Bedroom/1 Bathroom 1 Bedroom/2 Bathroom 2 Bedroom/1 Bathroo…" at bounding box center [238, 173] width 203 height 15
click at [438, 202] on div "Deep Cleaning Move In/Out Cleaning (For empty homes) Hand Wash Dishes Baseboard…" at bounding box center [292, 243] width 320 height 115
click at [365, 83] on div "Send me text message reminders" at bounding box center [274, 81] width 285 height 8
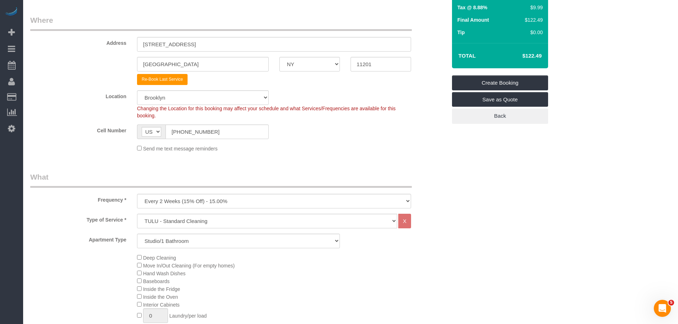
scroll to position [0, 0]
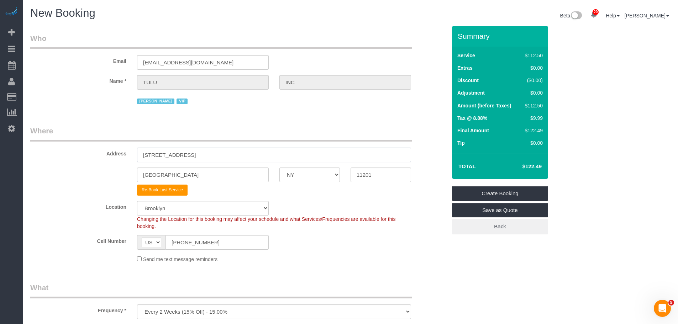
drag, startPoint x: 194, startPoint y: 155, endPoint x: 232, endPoint y: 154, distance: 38.1
click at [233, 154] on input "[STREET_ADDRESS]" at bounding box center [274, 155] width 274 height 15
type input "[STREET_ADDRESS]"
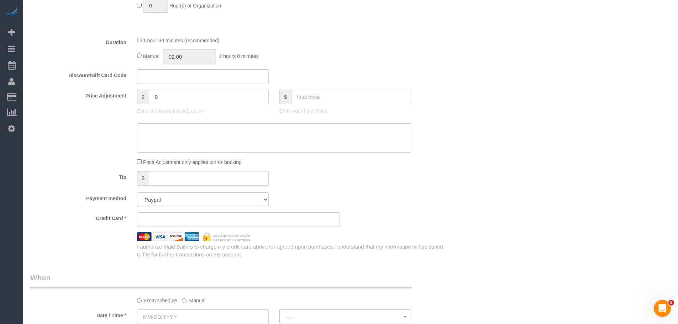
scroll to position [569, 0]
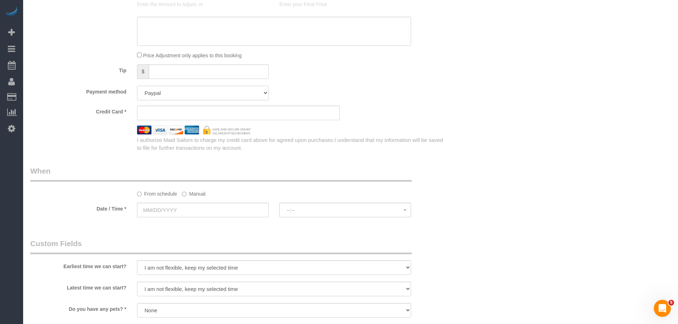
click at [214, 91] on select "Add Credit Card Cash Check Paypal" at bounding box center [203, 93] width 132 height 15
select select "string:paypal"
click at [137, 86] on select "Add Credit Card Cash Check Paypal" at bounding box center [203, 93] width 132 height 15
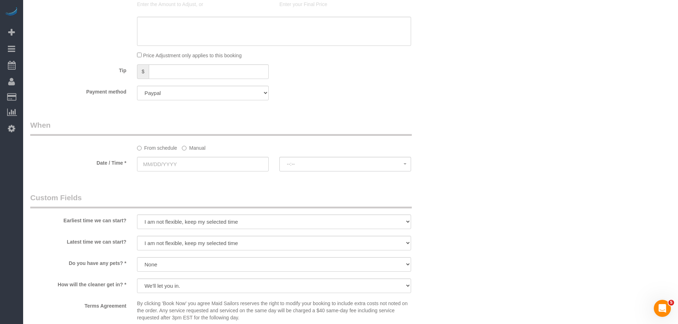
click at [368, 72] on div "Tip $" at bounding box center [238, 72] width 427 height 16
click at [196, 150] on label "Manual" at bounding box center [193, 147] width 23 height 10
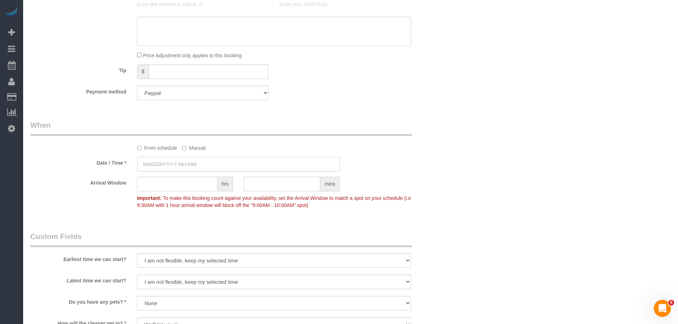
click at [195, 160] on input "text" at bounding box center [238, 164] width 203 height 15
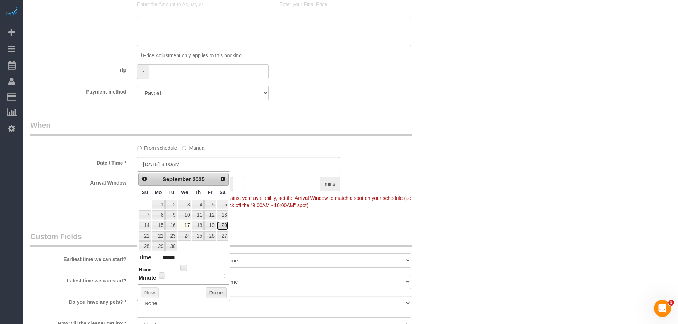
click at [225, 226] on link "20" at bounding box center [223, 226] width 12 height 10
click at [183, 267] on span at bounding box center [183, 268] width 6 height 6
type input "[DATE] 9:00AM"
type input "******"
type input "[DATE] 10:00AM"
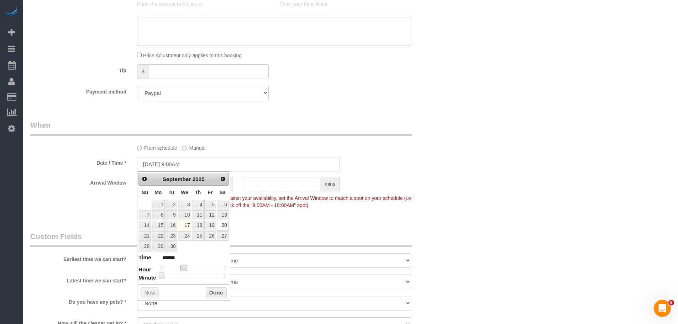
type input "*******"
click at [221, 296] on button "Done" at bounding box center [216, 292] width 21 height 11
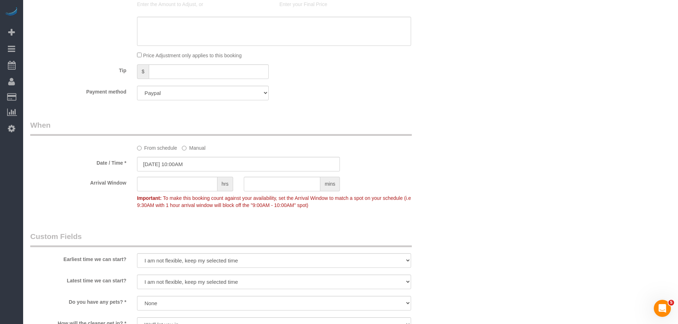
click at [387, 182] on div "Arrival Window hrs mins Important: To make this booking count against your avai…" at bounding box center [238, 194] width 427 height 35
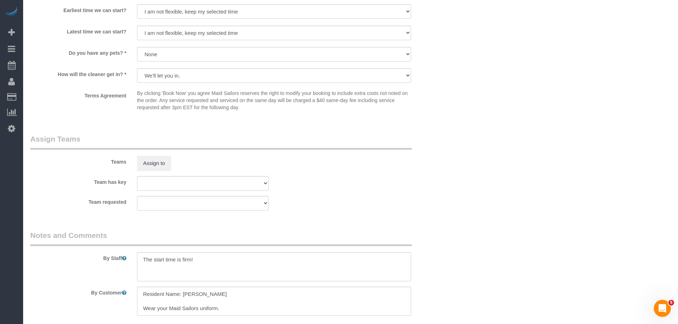
click at [380, 163] on div "Teams Assign to" at bounding box center [238, 152] width 427 height 37
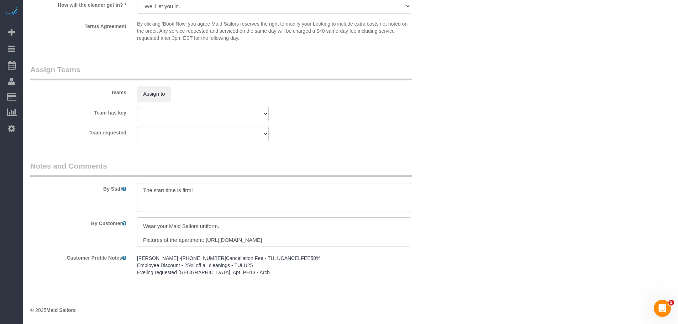
scroll to position [14, 0]
click at [246, 232] on textarea at bounding box center [274, 231] width 274 height 29
click at [245, 232] on textarea at bounding box center [274, 231] width 274 height 29
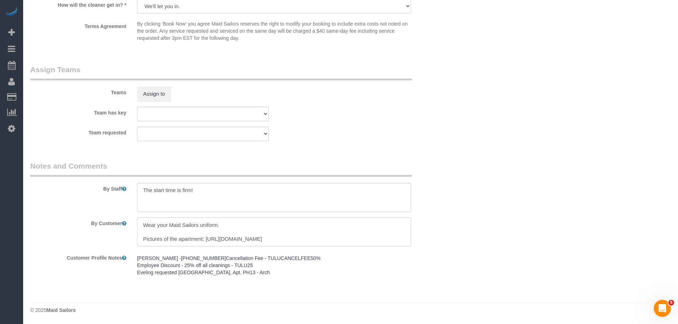
click at [213, 232] on textarea at bounding box center [274, 231] width 274 height 29
click at [305, 231] on textarea at bounding box center [274, 231] width 274 height 29
paste textarea "42"
click at [423, 199] on div "By Staff" at bounding box center [238, 186] width 427 height 51
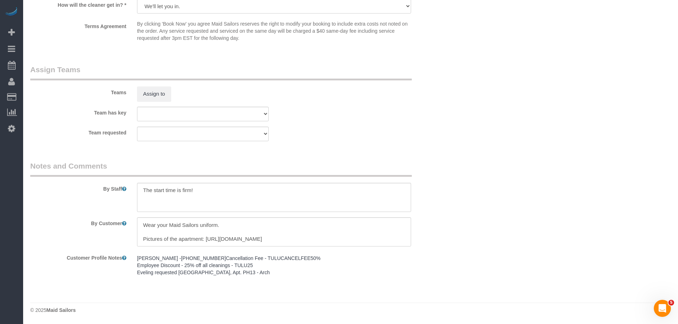
click at [397, 115] on sui-booking-teams "Teams Assign to Team has key 000- [PERSON_NAME] 000 - Partnerships 000 - TEAM J…" at bounding box center [238, 102] width 416 height 77
click at [195, 217] on textarea at bounding box center [274, 231] width 274 height 29
click at [208, 217] on textarea at bounding box center [274, 231] width 274 height 29
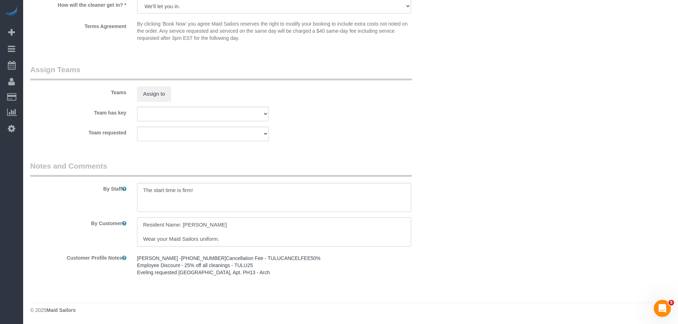
paste textarea "[PERSON_NAME]"
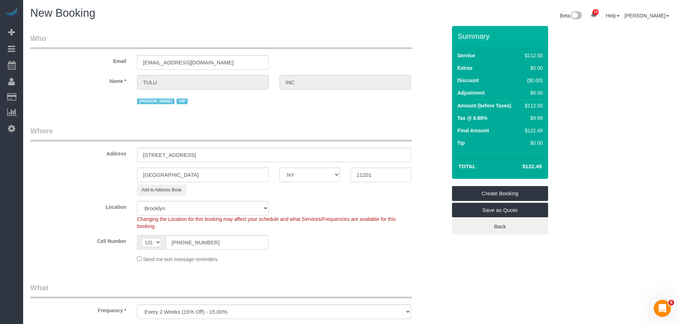
type textarea "Resident Name: [PERSON_NAME] Wear your Maid Sailors uniform. Pictures of the ap…"
click at [337, 132] on legend "Where" at bounding box center [220, 134] width 381 height 16
click at [525, 191] on link "Create Booking" at bounding box center [500, 193] width 96 height 15
